Goal: Complete application form: Complete application form

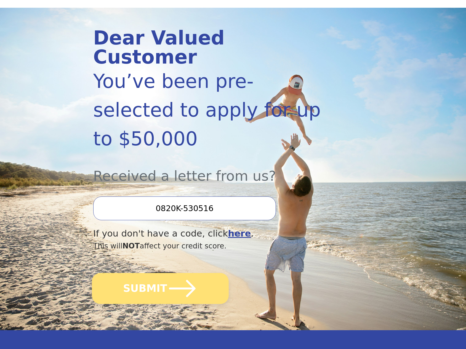
scroll to position [55, 0]
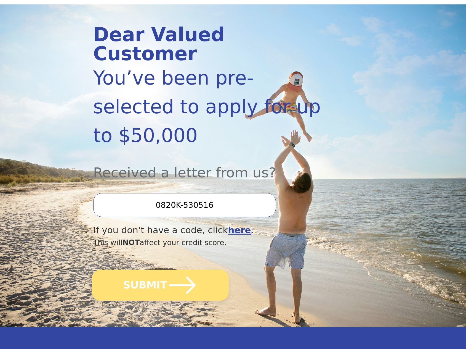
click at [163, 269] on button "SUBMIT" at bounding box center [160, 284] width 137 height 31
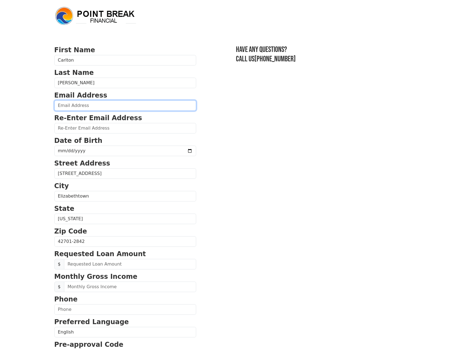
click at [100, 106] on input "email" at bounding box center [125, 105] width 142 height 10
type input "[EMAIL_ADDRESS][DOMAIN_NAME]"
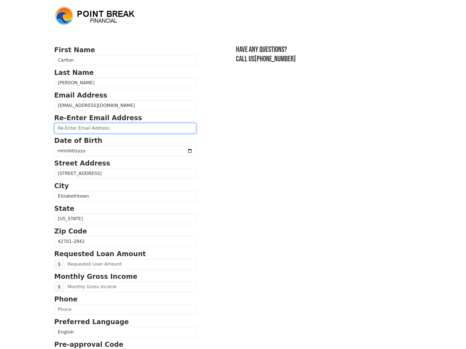
type input "[EMAIL_ADDRESS][DOMAIN_NAME]"
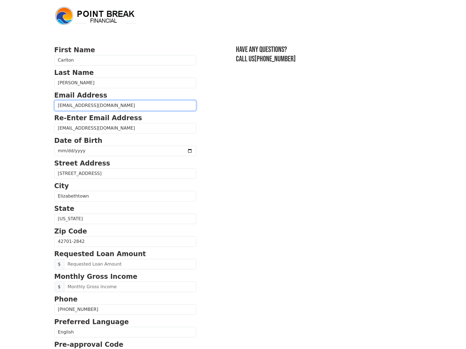
type input "(252) 268-5486"
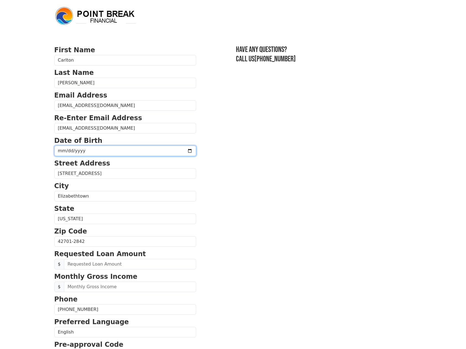
click at [104, 150] on input "date" at bounding box center [125, 150] width 142 height 10
type input "1971-04-01"
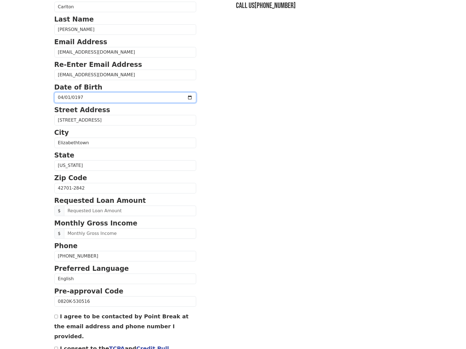
scroll to position [55, 0]
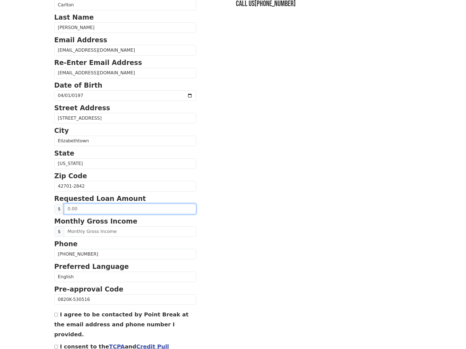
click at [94, 211] on input "text" at bounding box center [130, 208] width 132 height 10
type input "50,000.00"
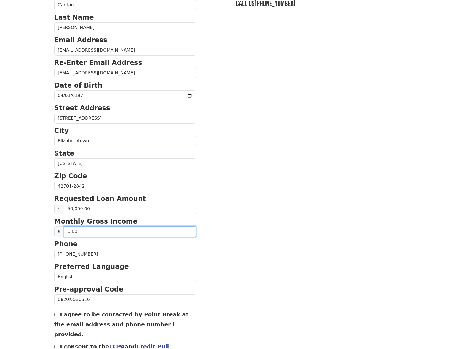
click at [107, 233] on input "text" at bounding box center [130, 231] width 132 height 10
type input "4.00"
type input "6,000.00"
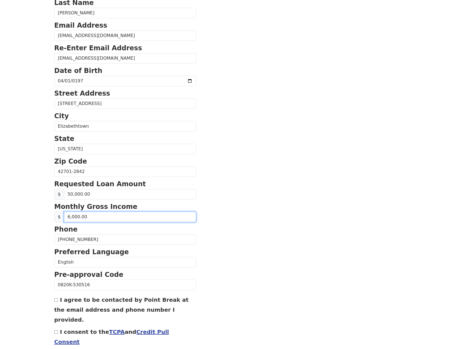
scroll to position [83, 0]
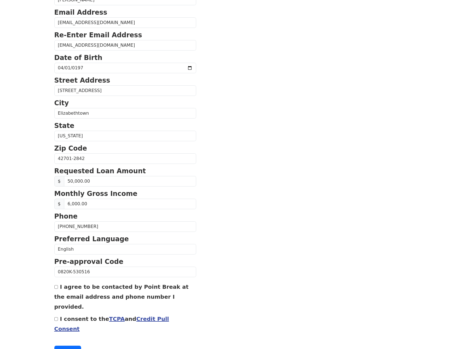
click at [57, 288] on input "I agree to be contacted by Point Break at the email address and phone number I …" at bounding box center [56, 287] width 4 height 4
checkbox input "true"
click at [56, 317] on input "I consent to the TCPA and Credit Pull Consent" at bounding box center [56, 319] width 4 height 4
checkbox input "true"
click at [68, 345] on button "Continue" at bounding box center [67, 350] width 27 height 10
